Goal: Find specific page/section: Find specific page/section

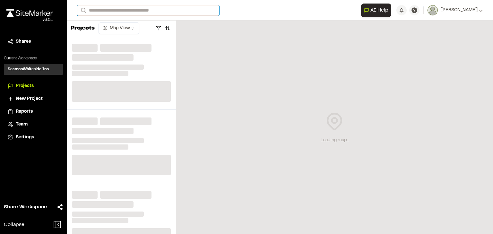
click at [120, 12] on input "Search" at bounding box center [148, 10] width 142 height 11
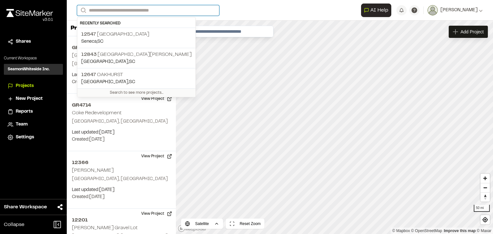
click at [111, 10] on input "Search" at bounding box center [148, 10] width 142 height 11
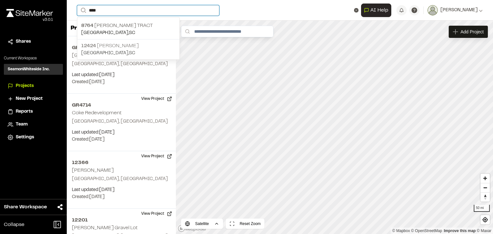
type input "****"
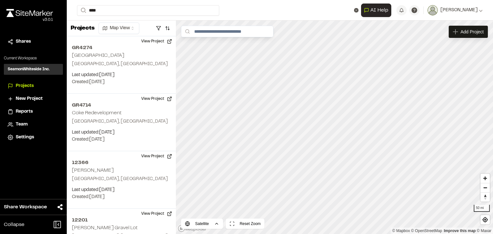
click at [100, 45] on p "[STREET_ADDRESS][PERSON_NAME]" at bounding box center [128, 46] width 94 height 8
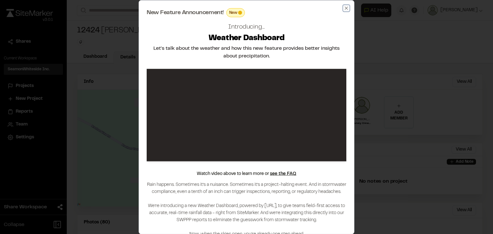
click at [346, 8] on icon "button" at bounding box center [346, 7] width 5 height 5
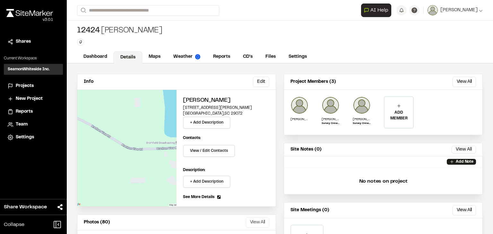
scroll to position [85, 0]
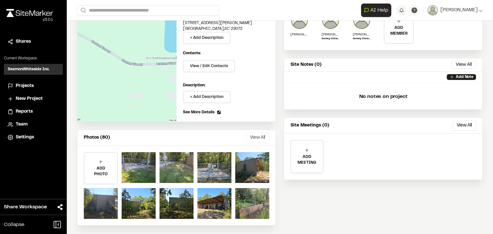
click at [253, 135] on button "View All" at bounding box center [257, 138] width 23 height 10
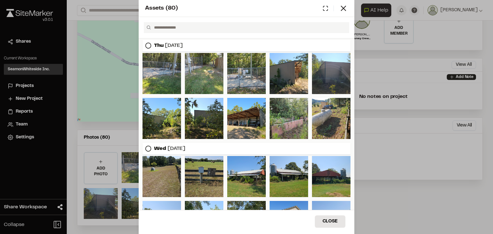
scroll to position [144, 0]
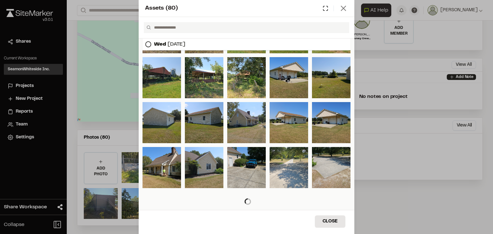
click at [345, 9] on line at bounding box center [344, 8] width 4 height 4
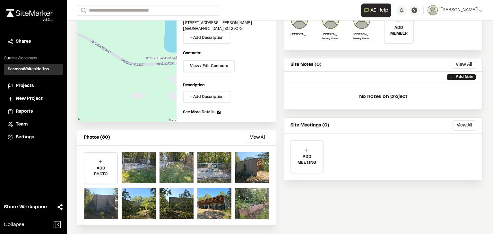
click at [345, 9] on icon at bounding box center [343, 13] width 9 height 9
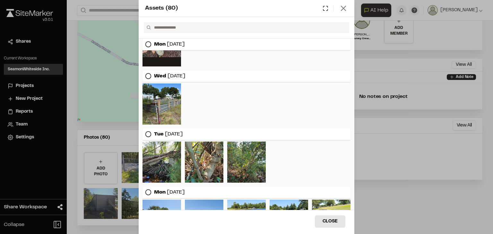
scroll to position [0, 0]
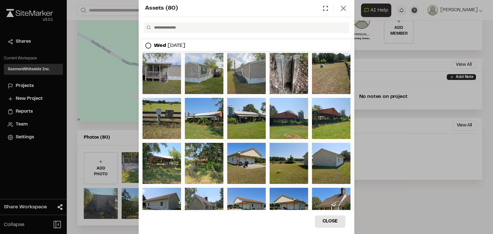
click at [347, 7] on icon at bounding box center [343, 8] width 9 height 9
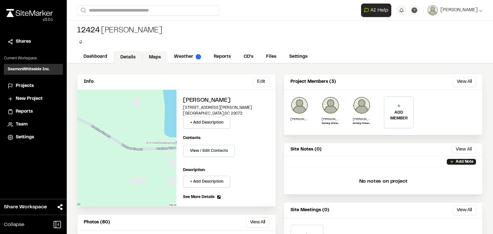
click at [154, 59] on link "Maps" at bounding box center [154, 57] width 25 height 12
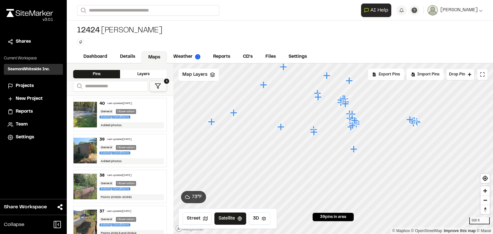
click at [353, 150] on icon "Map marker" at bounding box center [354, 149] width 7 height 7
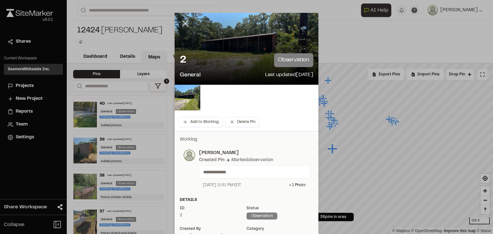
click at [187, 22] on icon at bounding box center [185, 23] width 11 height 11
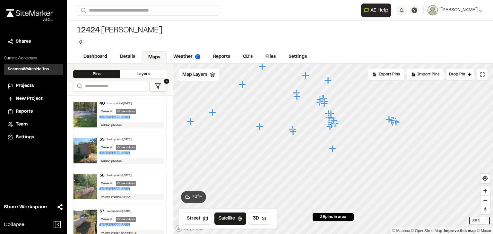
click at [294, 135] on icon "Map marker" at bounding box center [293, 131] width 7 height 7
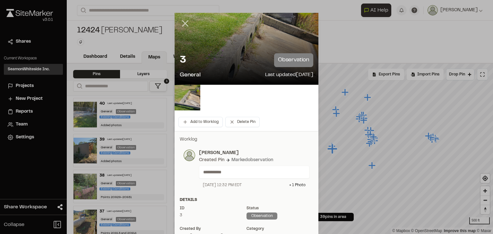
click at [183, 22] on line at bounding box center [185, 23] width 5 height 5
